Goal: Information Seeking & Learning: Check status

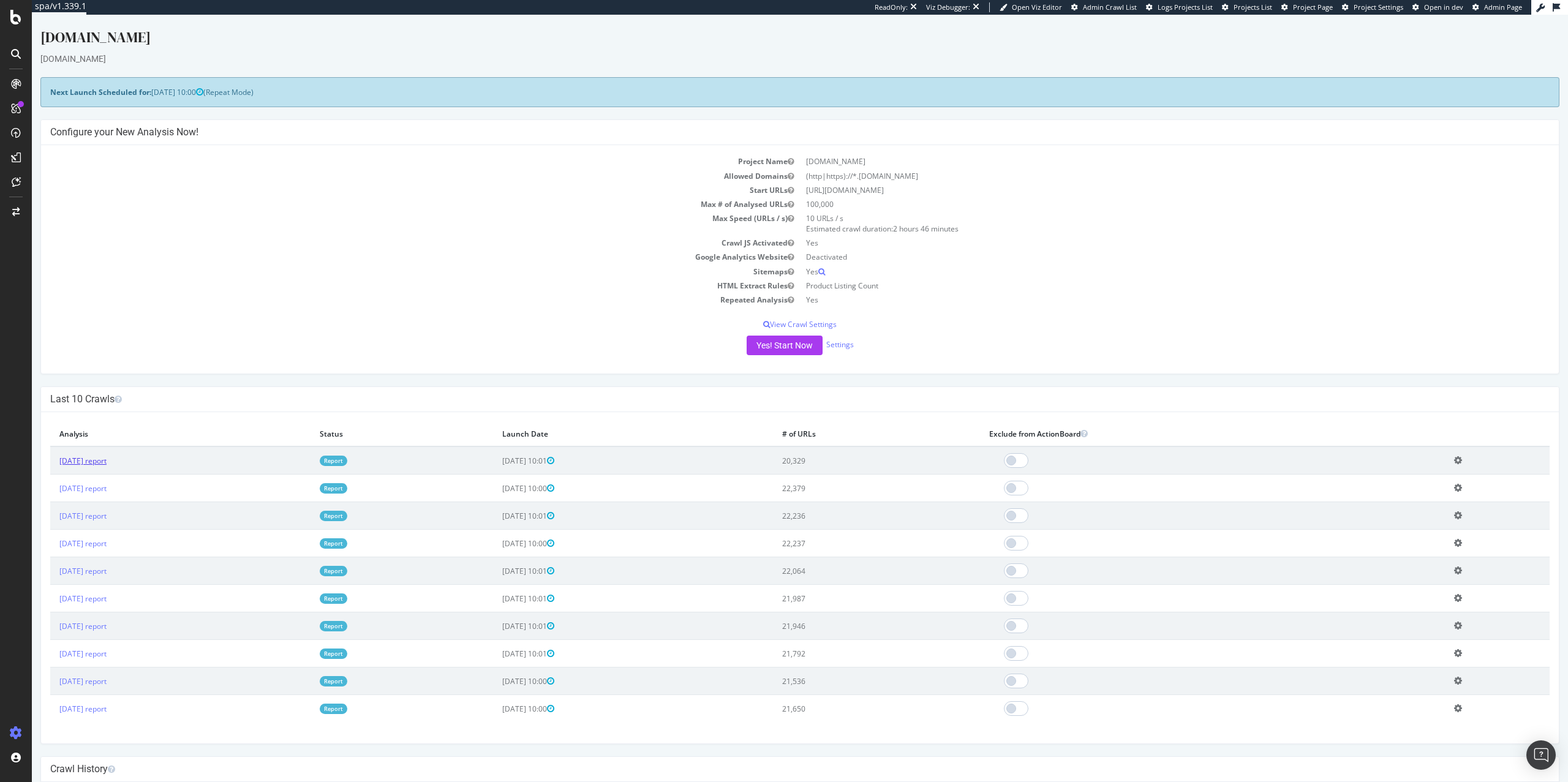
click at [100, 464] on link "[DATE] report" at bounding box center [83, 461] width 47 height 10
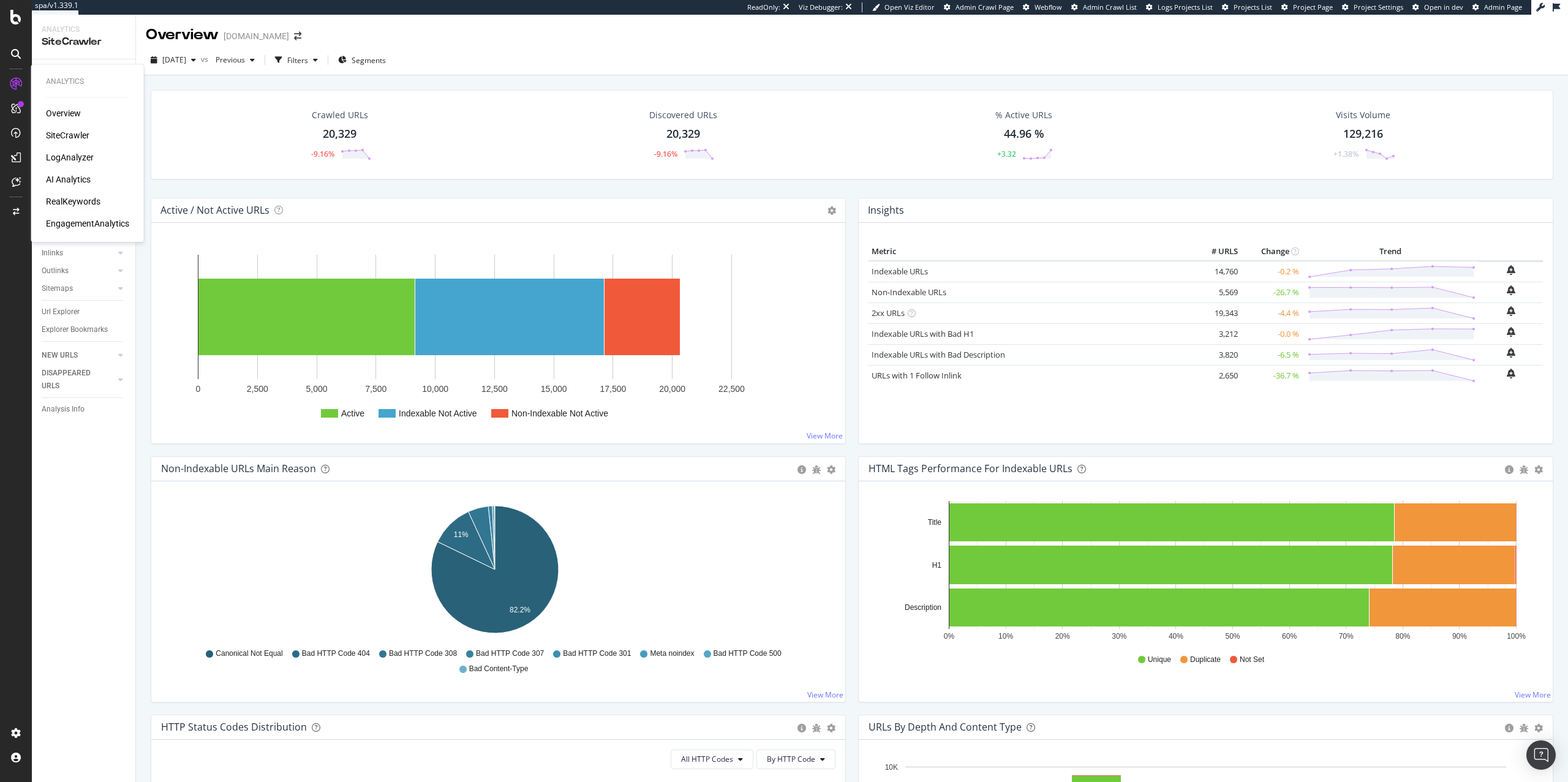
click at [76, 201] on div "RealKeywords" at bounding box center [73, 201] width 54 height 12
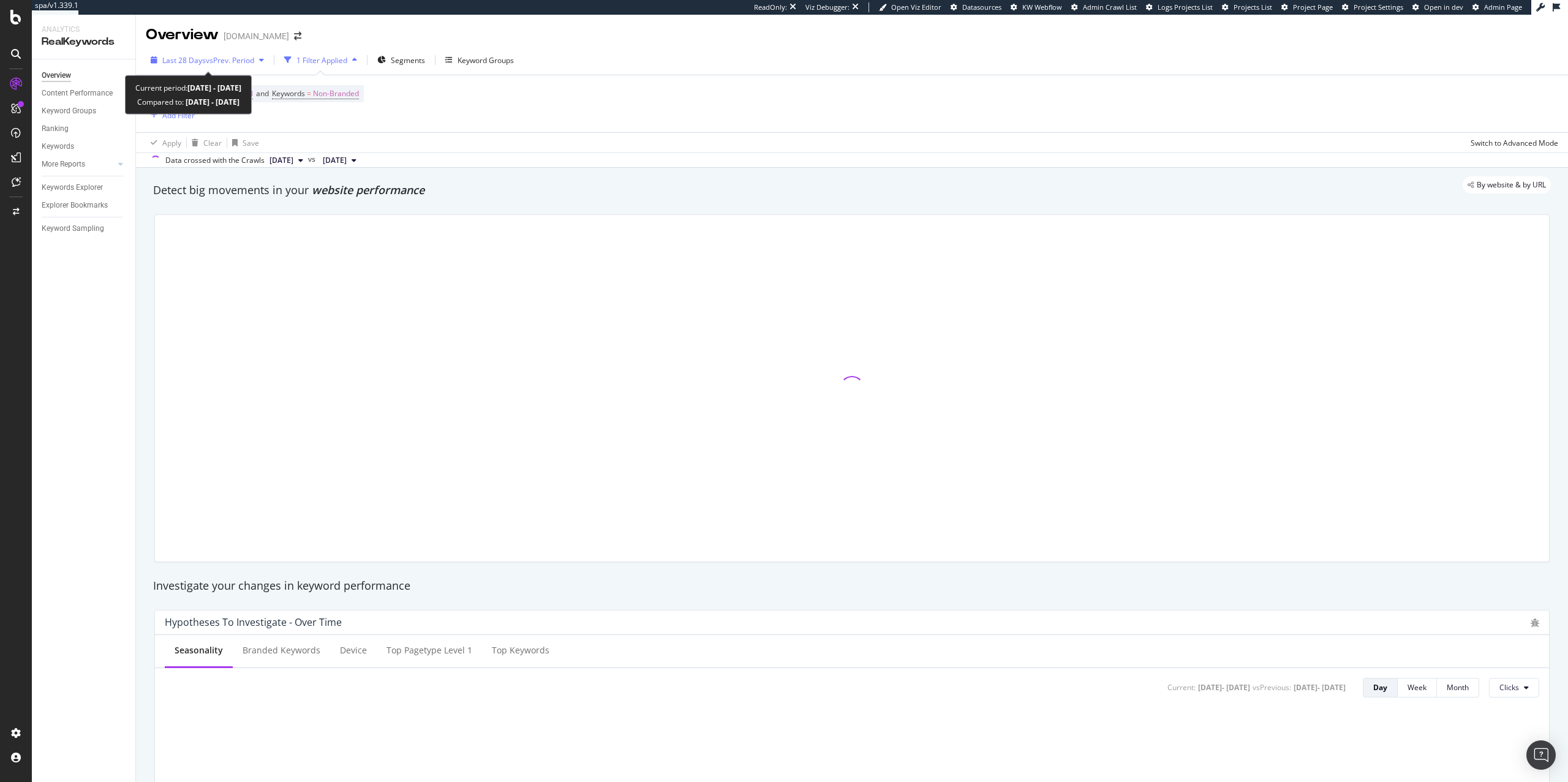
click at [226, 62] on span "vs Prev. Period" at bounding box center [230, 60] width 49 height 10
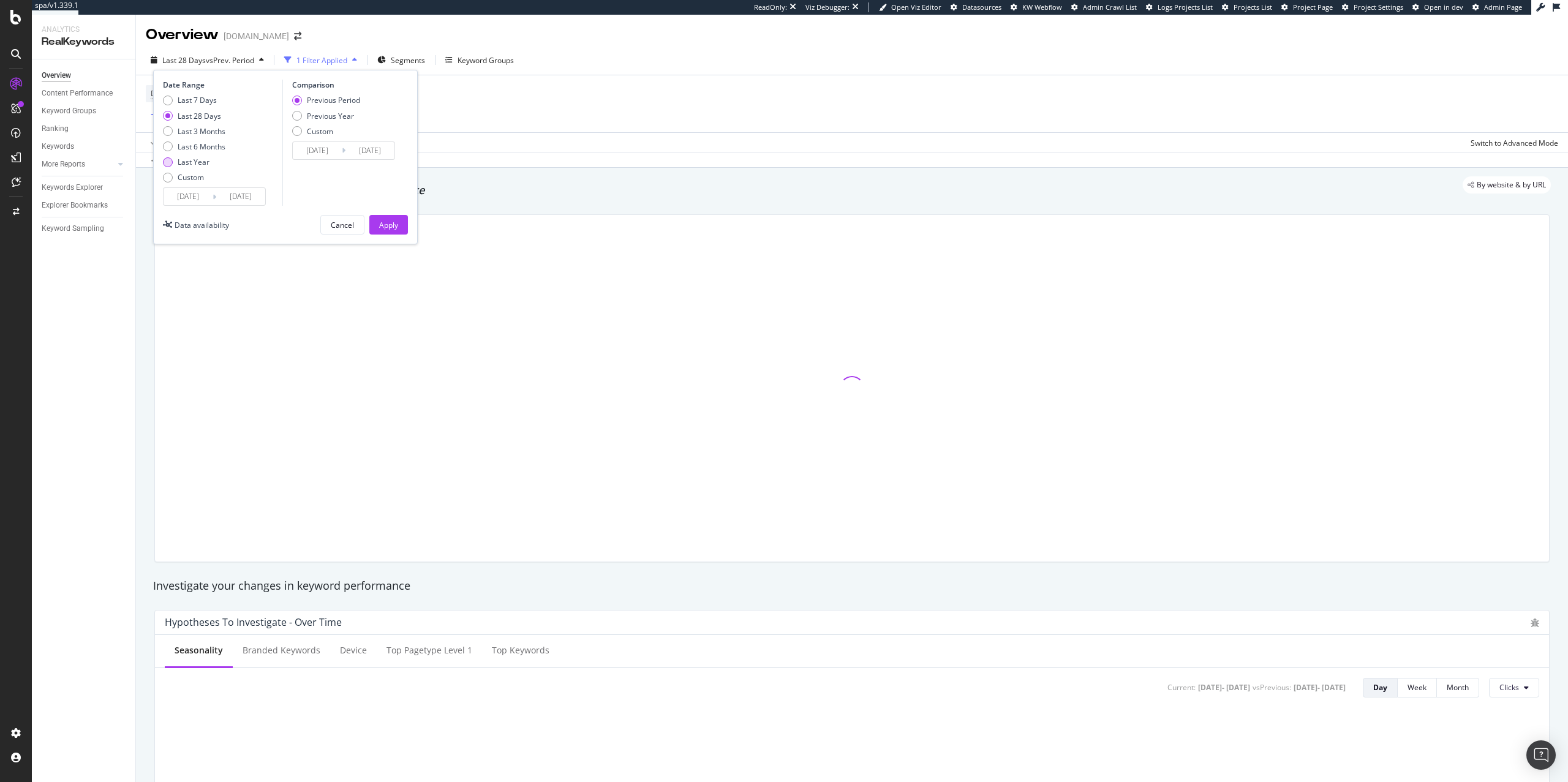
click at [196, 164] on div "Last Year" at bounding box center [194, 162] width 32 height 10
type input "[DATE]"
click at [398, 226] on button "Apply" at bounding box center [389, 224] width 38 height 20
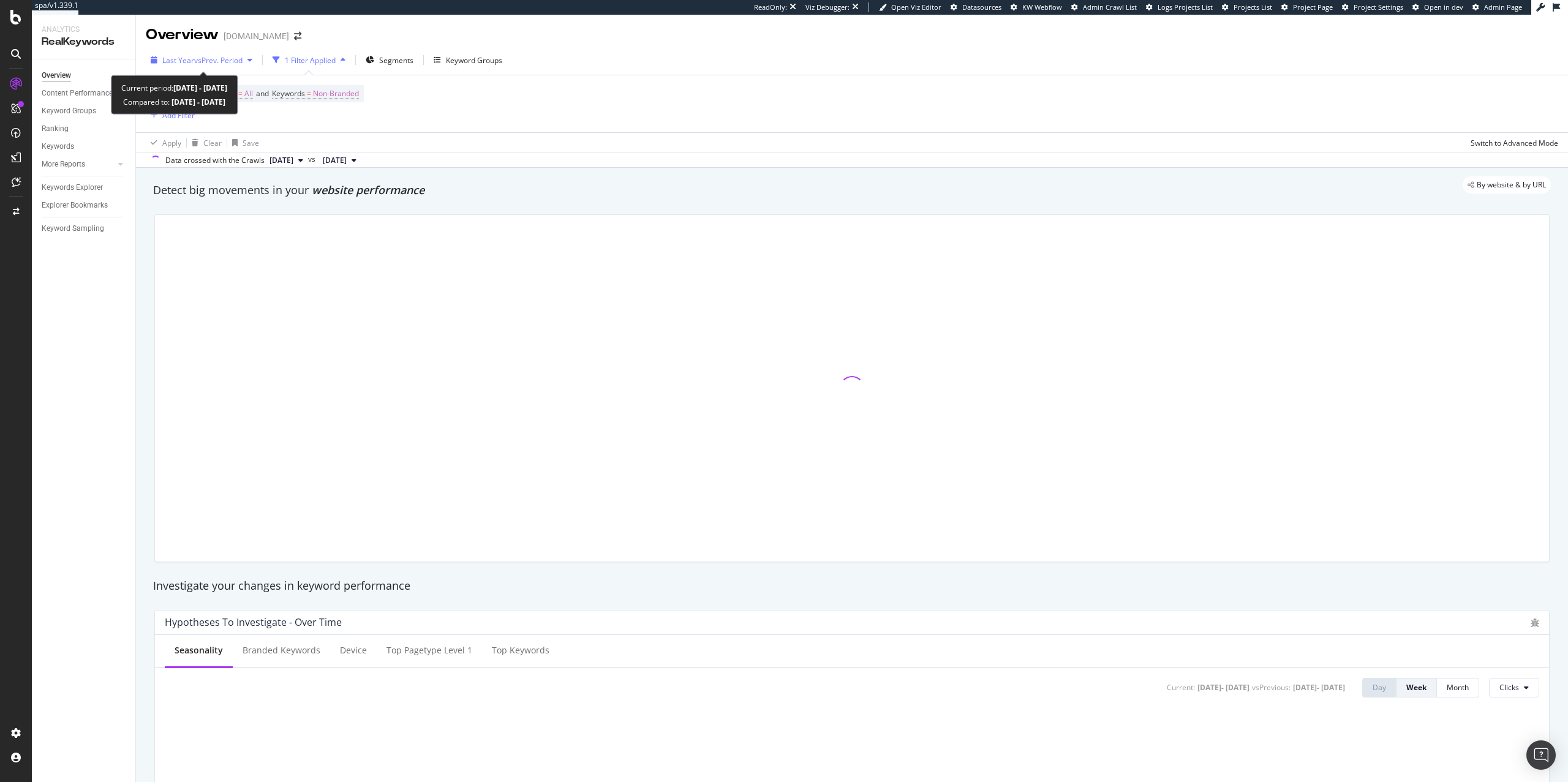
click at [230, 61] on span "vs Prev. Period" at bounding box center [219, 60] width 49 height 10
